Goal: Task Accomplishment & Management: Complete application form

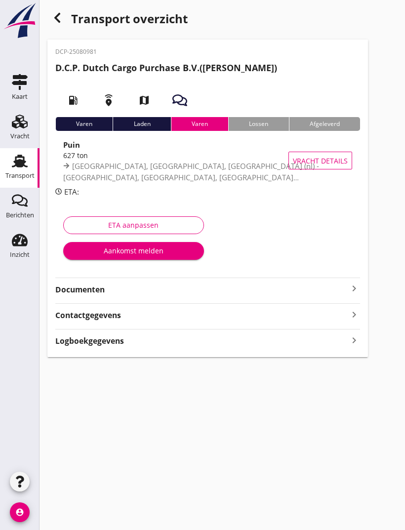
click at [147, 255] on div "Aankomst melden" at bounding box center [133, 251] width 125 height 10
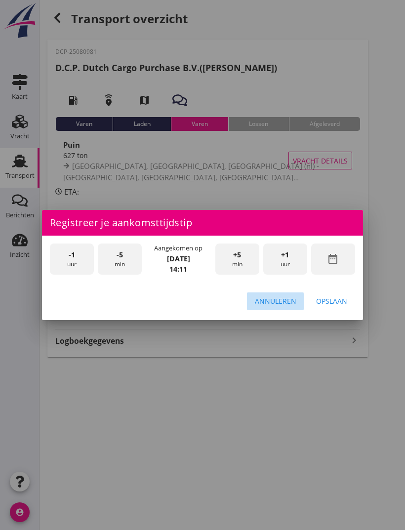
click at [281, 299] on div "Annuleren" at bounding box center [275, 301] width 41 height 10
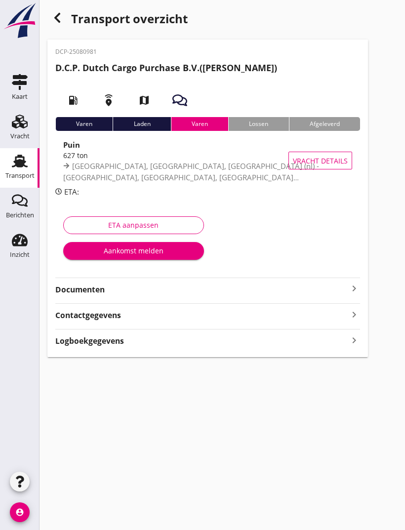
click at [136, 344] on div "Logboekgegevens keyboard_arrow_right" at bounding box center [207, 339] width 305 height 13
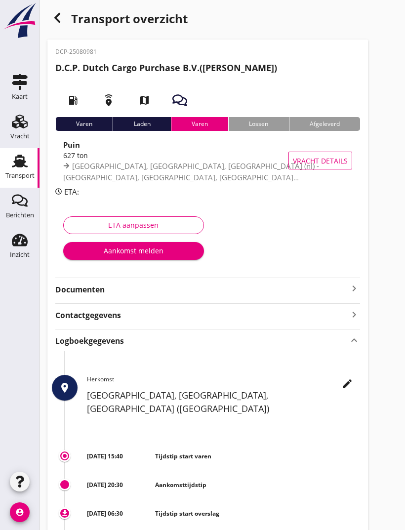
click at [160, 247] on div "Aankomst melden" at bounding box center [133, 251] width 125 height 10
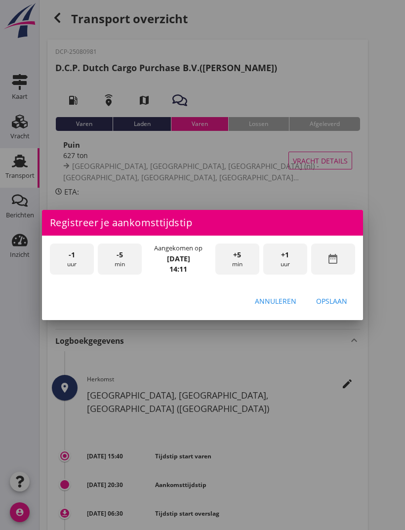
click at [331, 512] on div at bounding box center [202, 265] width 405 height 530
click at [336, 257] on icon "date_range" at bounding box center [333, 259] width 12 height 12
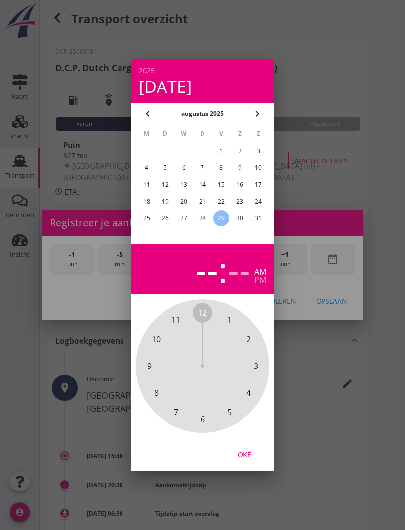
click at [206, 214] on div "28" at bounding box center [203, 218] width 16 height 16
click at [373, 188] on div at bounding box center [202, 265] width 405 height 530
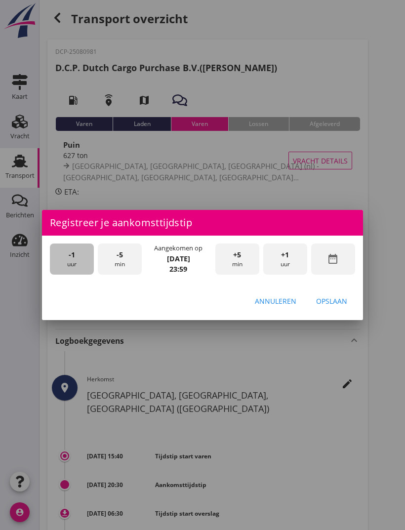
click at [72, 262] on div "-1 uur" at bounding box center [72, 259] width 44 height 31
click at [70, 265] on div "-1 uur" at bounding box center [72, 259] width 44 height 31
click at [72, 262] on div "-1 uur" at bounding box center [72, 259] width 44 height 31
click at [75, 262] on div "-1 uur" at bounding box center [72, 259] width 44 height 31
click at [76, 263] on div "-1 uur" at bounding box center [72, 259] width 44 height 31
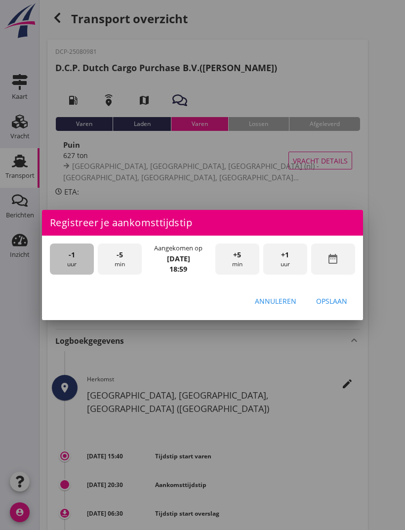
click at [77, 266] on div "-1 uur" at bounding box center [72, 259] width 44 height 31
click at [82, 263] on div "-1 uur" at bounding box center [72, 259] width 44 height 31
click at [243, 253] on div "+5 min" at bounding box center [237, 259] width 44 height 31
click at [339, 304] on div "Opslaan" at bounding box center [331, 301] width 31 height 10
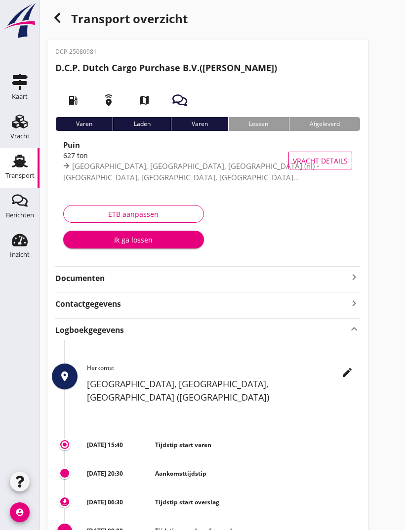
click at [149, 235] on div "Ik ga lossen" at bounding box center [133, 240] width 125 height 10
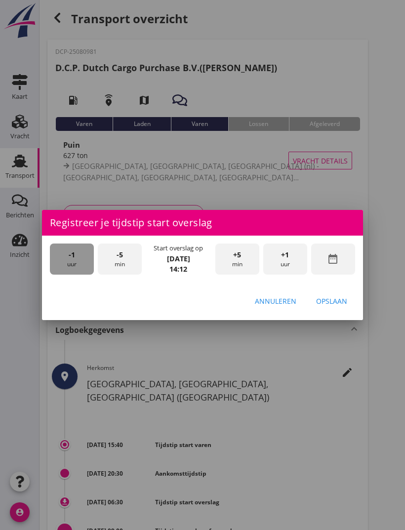
click at [74, 261] on div "-1 uur" at bounding box center [72, 259] width 44 height 31
click at [75, 265] on div "-1 uur" at bounding box center [72, 259] width 44 height 31
click at [81, 262] on div "-1 uur" at bounding box center [72, 259] width 44 height 31
click at [82, 266] on div "-1 uur" at bounding box center [72, 259] width 44 height 31
click at [77, 268] on div "-1 uur" at bounding box center [72, 259] width 44 height 31
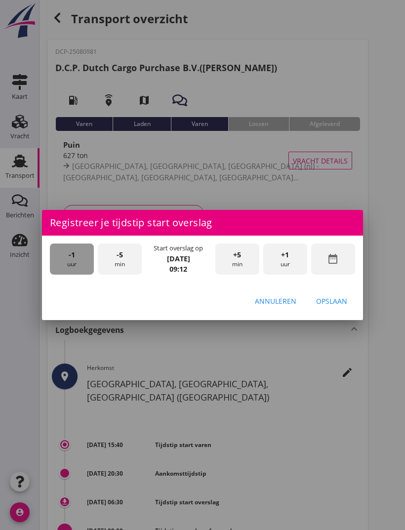
click at [80, 267] on div "-1 uur" at bounding box center [72, 259] width 44 height 31
click at [115, 259] on div "-5 min" at bounding box center [120, 259] width 44 height 31
click at [128, 258] on div "-5 min" at bounding box center [120, 259] width 44 height 31
click at [119, 262] on div "-5 min" at bounding box center [120, 259] width 44 height 31
click at [338, 299] on div "Opslaan" at bounding box center [331, 301] width 31 height 10
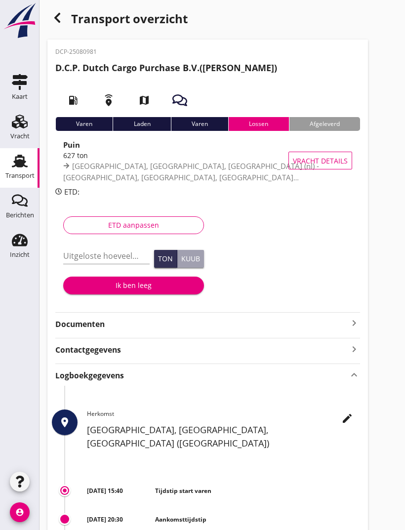
click at [96, 249] on input "Uitgeloste hoeveelheid *" at bounding box center [106, 256] width 86 height 16
type input "627.000"
click at [153, 282] on div "Ik ben leeg" at bounding box center [133, 285] width 125 height 10
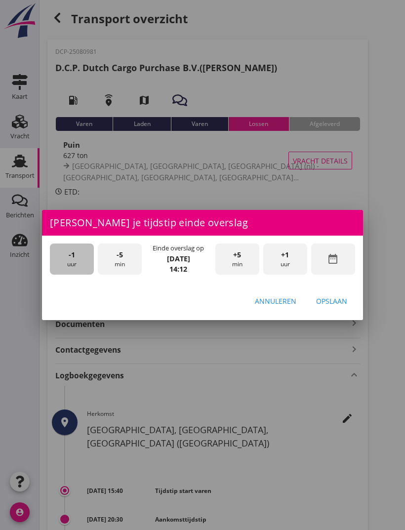
click at [77, 264] on div "-1 uur" at bounding box center [72, 259] width 44 height 31
click at [236, 250] on span "+5" at bounding box center [237, 254] width 8 height 11
click at [240, 250] on span "+5" at bounding box center [237, 254] width 8 height 11
click at [234, 252] on span "+5" at bounding box center [237, 254] width 8 height 11
click at [230, 254] on div "+5 min" at bounding box center [237, 259] width 44 height 31
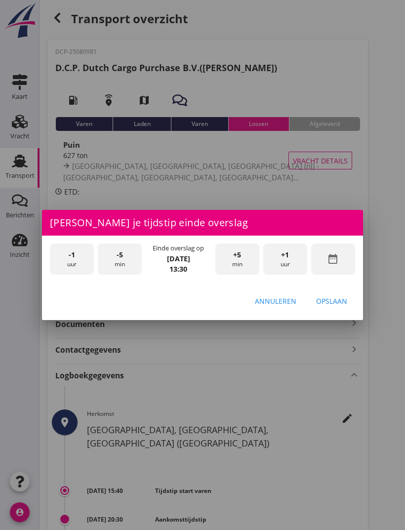
click at [341, 293] on button "Opslaan" at bounding box center [331, 301] width 47 height 18
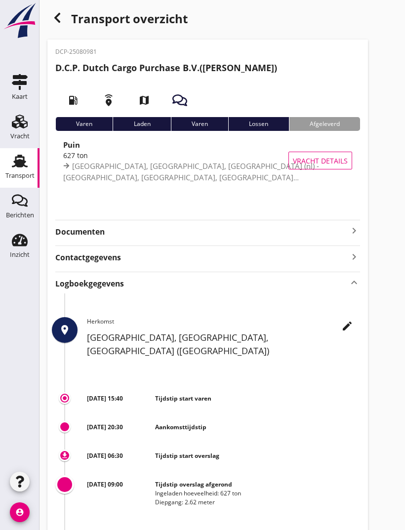
click at [143, 230] on strong "Documenten" at bounding box center [201, 231] width 293 height 11
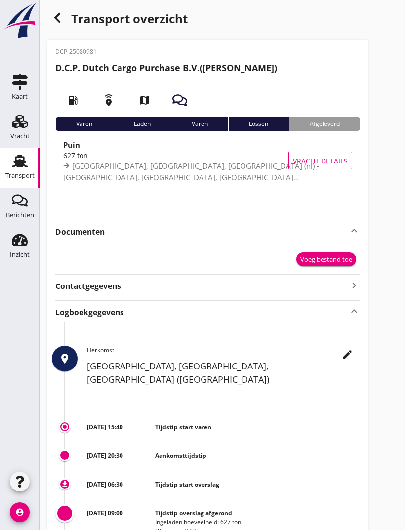
click at [325, 257] on div "Voeg bestand toe" at bounding box center [326, 260] width 52 height 10
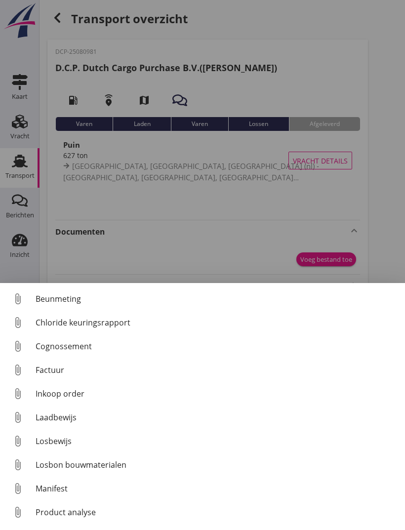
click at [63, 439] on div "Losbewijs" at bounding box center [217, 441] width 362 height 12
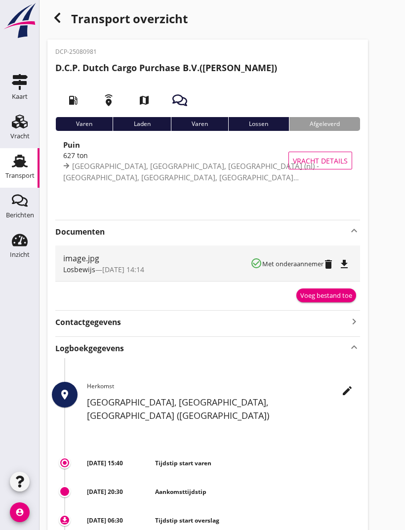
click at [111, 228] on strong "Documenten" at bounding box center [201, 231] width 293 height 11
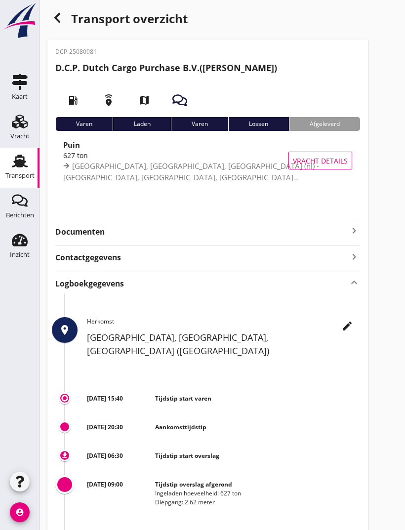
click at [98, 220] on div "Documenten keyboard_arrow_right" at bounding box center [207, 229] width 305 height 18
click at [96, 222] on div "Documenten keyboard_arrow_right" at bounding box center [207, 229] width 305 height 18
click at [347, 227] on strong "Documenten" at bounding box center [201, 231] width 293 height 11
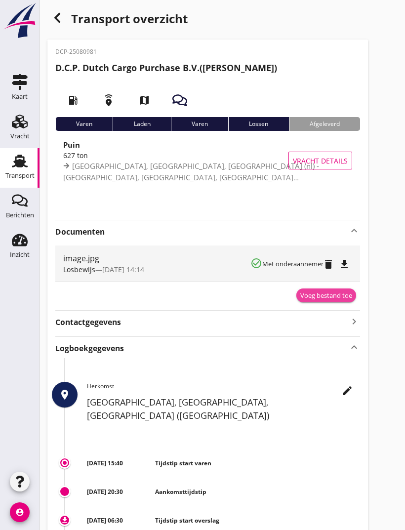
click at [340, 292] on div "Voeg bestand toe" at bounding box center [326, 296] width 52 height 10
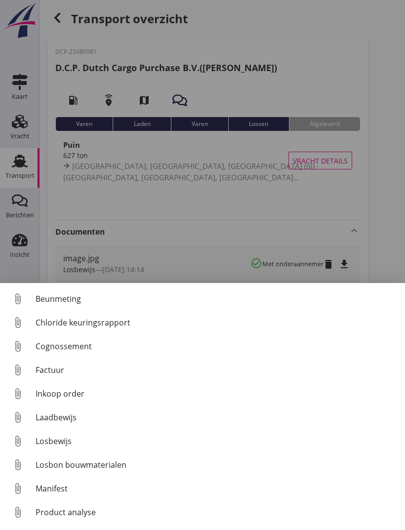
click at [62, 436] on div "Losbewijs" at bounding box center [217, 441] width 362 height 12
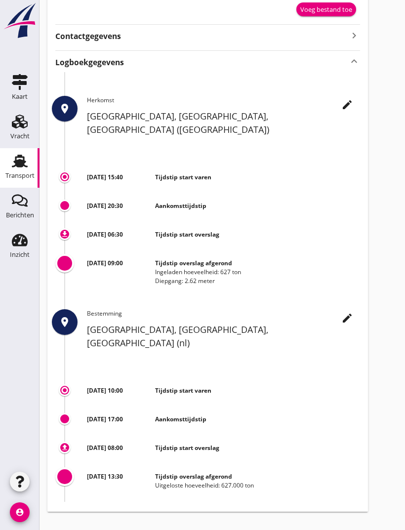
scroll to position [330, 0]
